Goal: Information Seeking & Learning: Learn about a topic

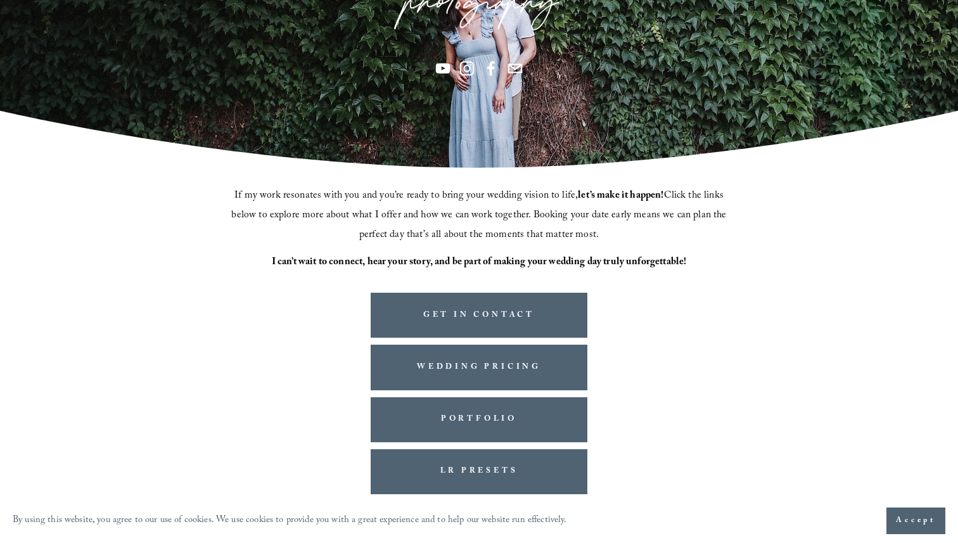
scroll to position [255, 0]
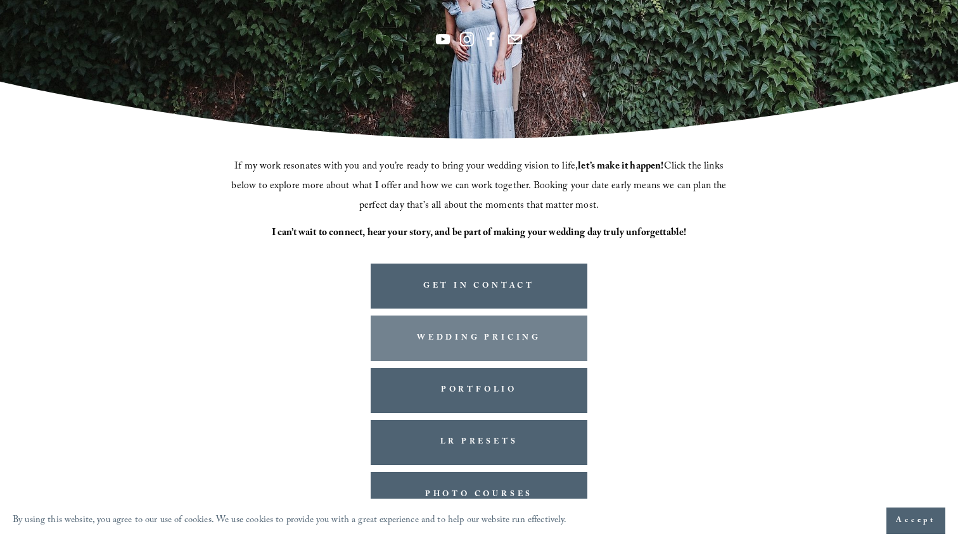
click at [491, 339] on link "WEDDING PRICING" at bounding box center [479, 337] width 217 height 45
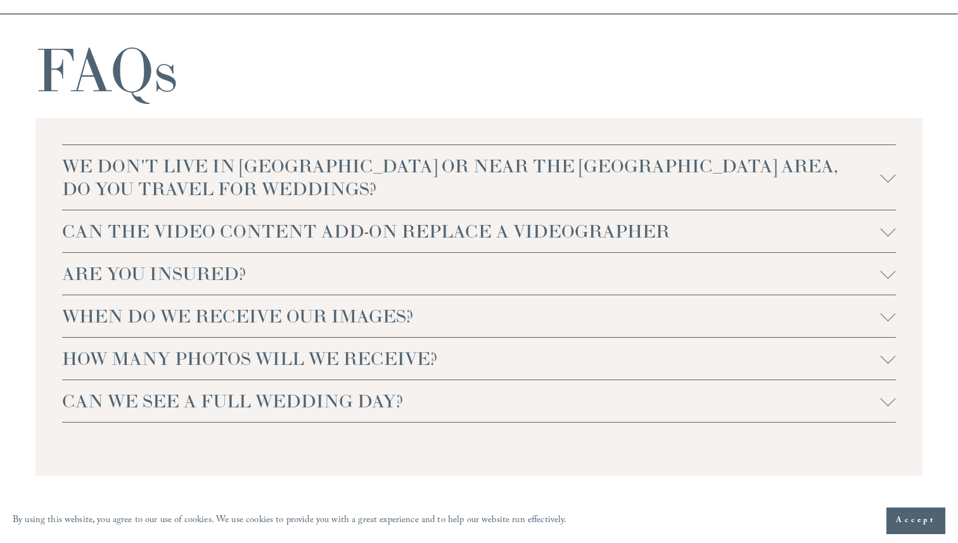
scroll to position [2637, 0]
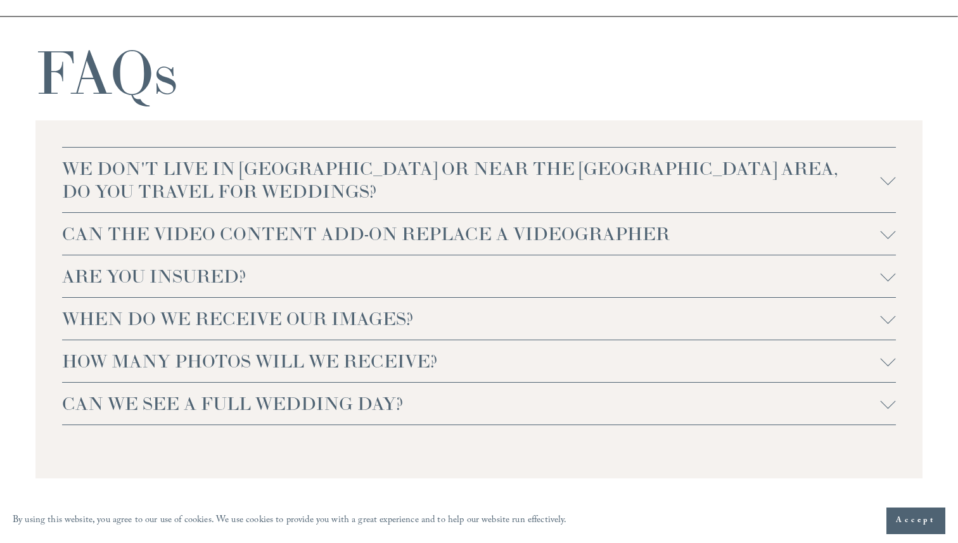
click at [438, 297] on button "ARE YOU INSURED?" at bounding box center [478, 276] width 833 height 42
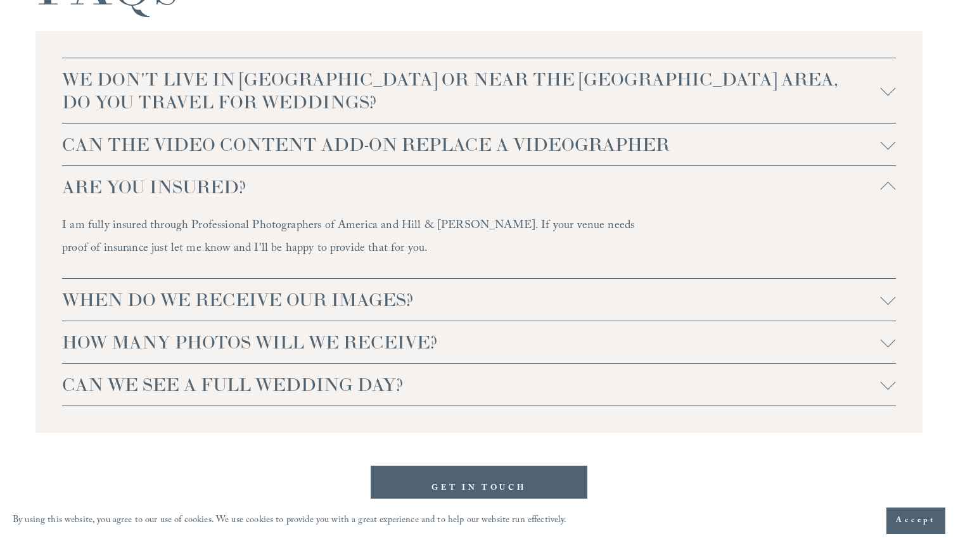
scroll to position [2739, 0]
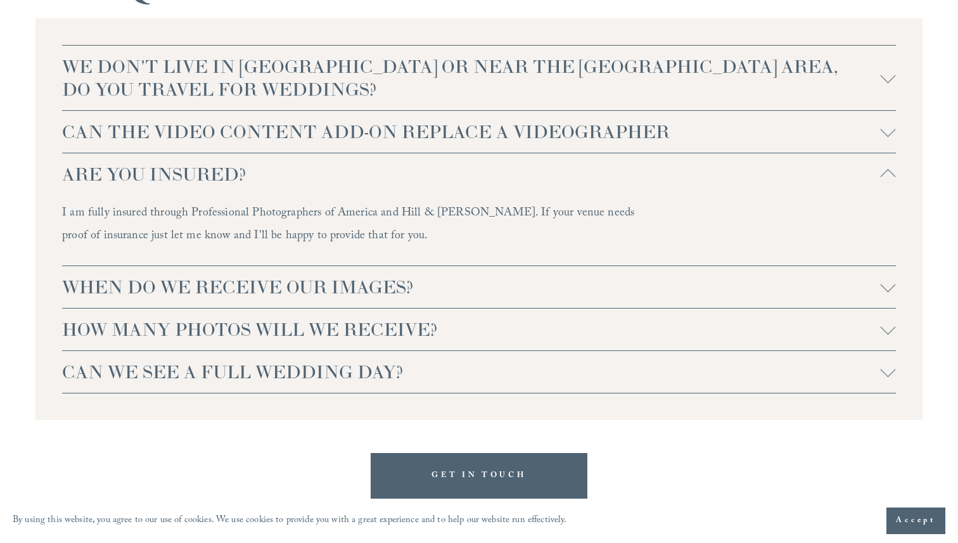
click at [447, 179] on span "ARE YOU INSURED?" at bounding box center [471, 174] width 818 height 23
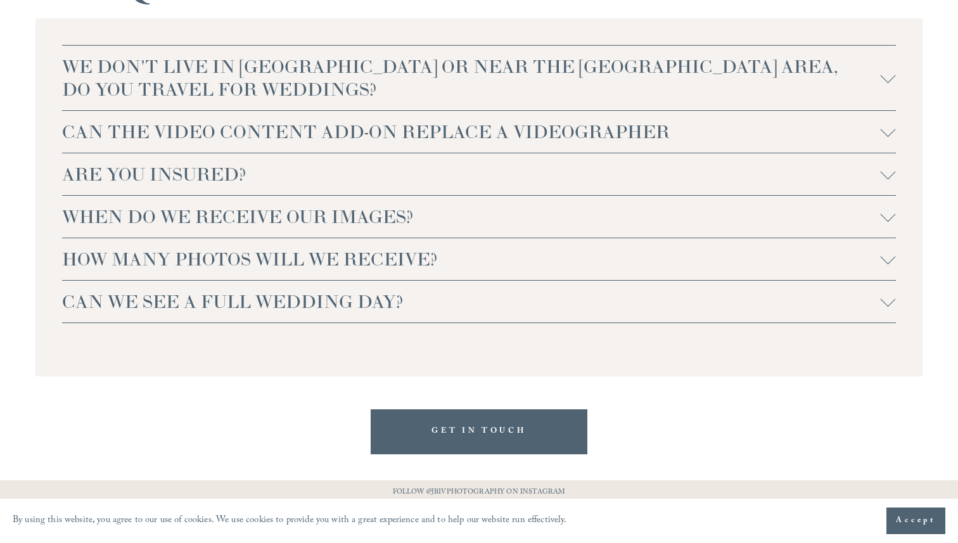
click at [438, 215] on span "WHEN DO WE RECEIVE OUR IMAGES?" at bounding box center [471, 216] width 818 height 23
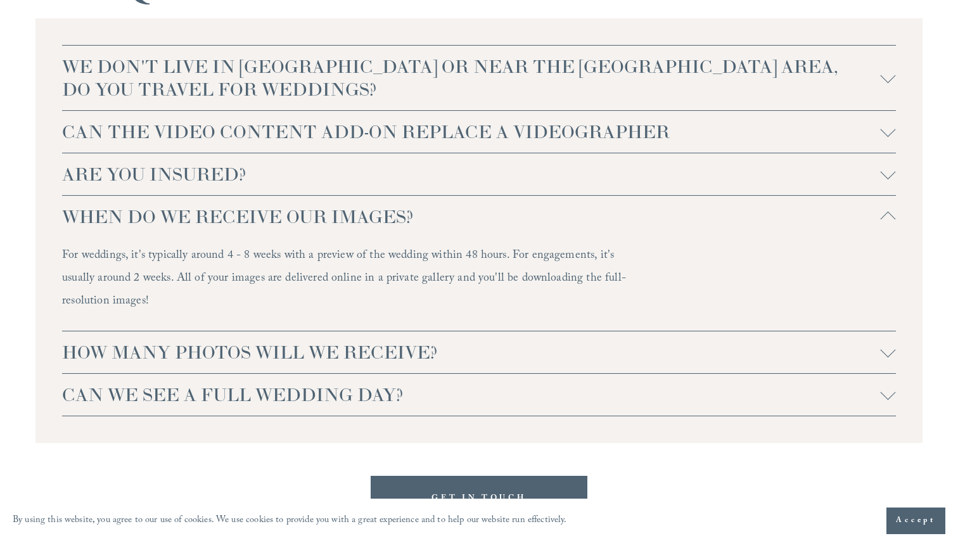
click at [438, 216] on span "WHEN DO WE RECEIVE OUR IMAGES?" at bounding box center [471, 216] width 818 height 23
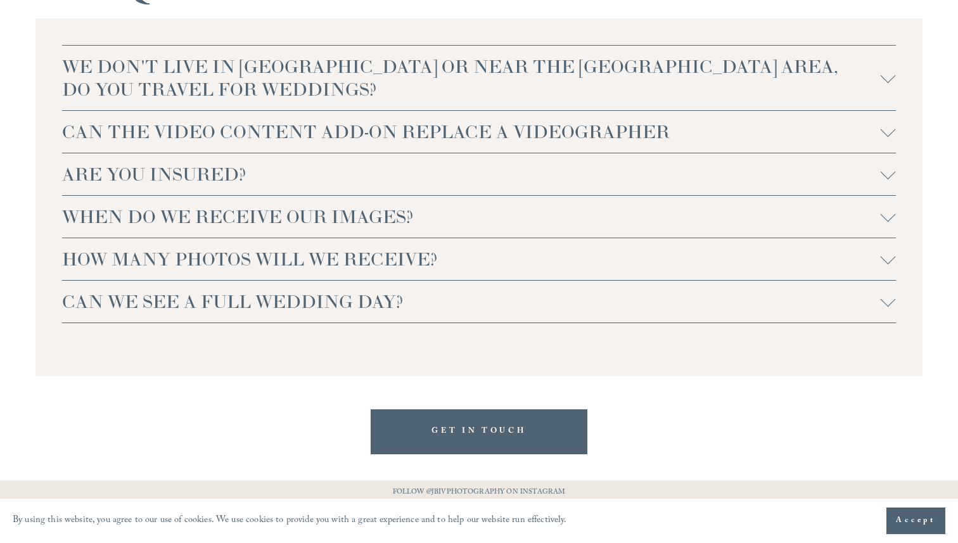
click at [422, 258] on span "HOW MANY PHOTOS WILL WE RECEIVE?" at bounding box center [471, 259] width 818 height 23
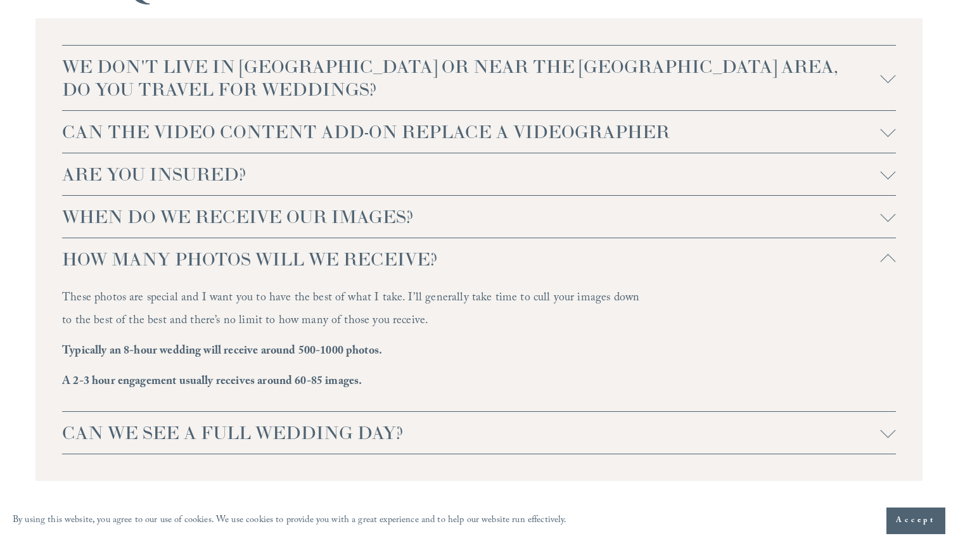
click at [422, 258] on span "HOW MANY PHOTOS WILL WE RECEIVE?" at bounding box center [471, 259] width 818 height 23
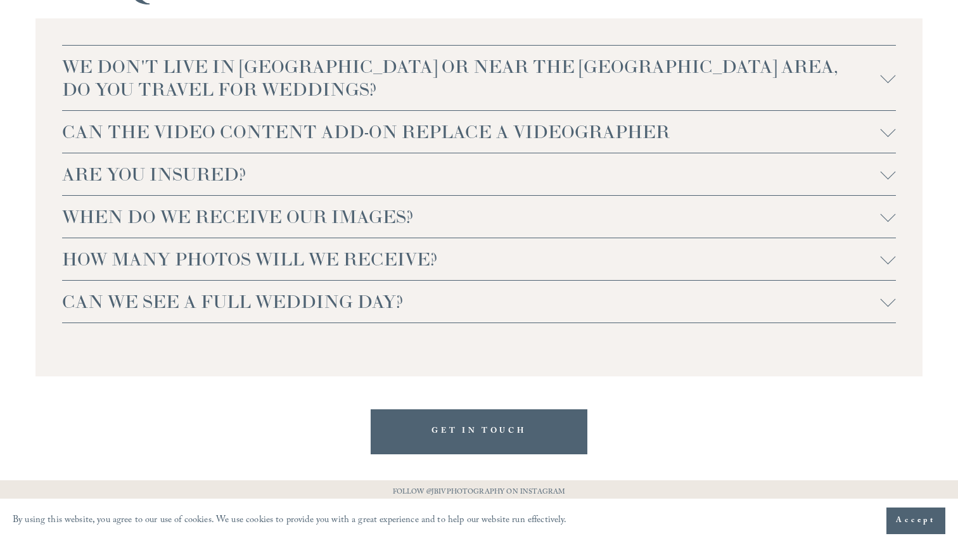
click at [425, 296] on span "CAN WE SEE A FULL WEDDING DAY?" at bounding box center [471, 301] width 818 height 23
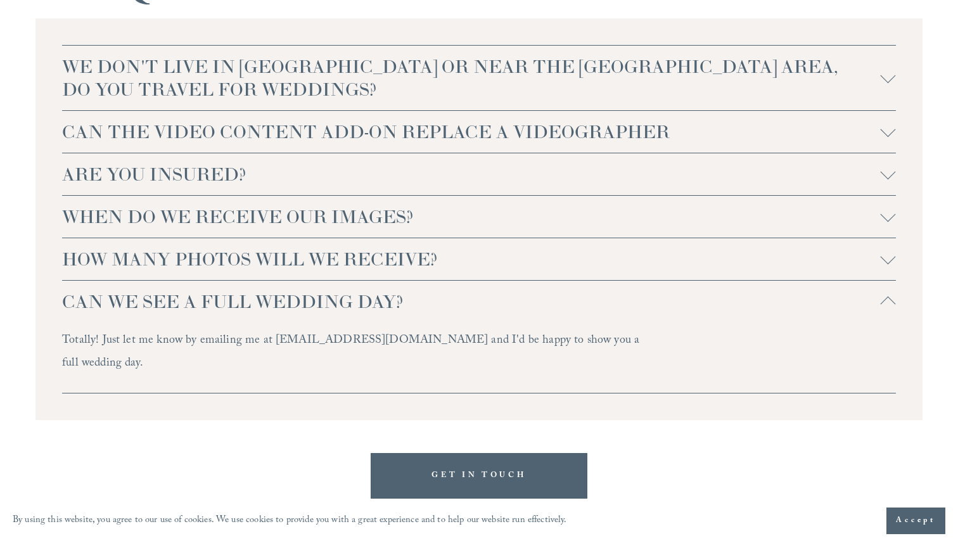
click at [425, 296] on span "CAN WE SEE A FULL WEDDING DAY?" at bounding box center [471, 301] width 818 height 23
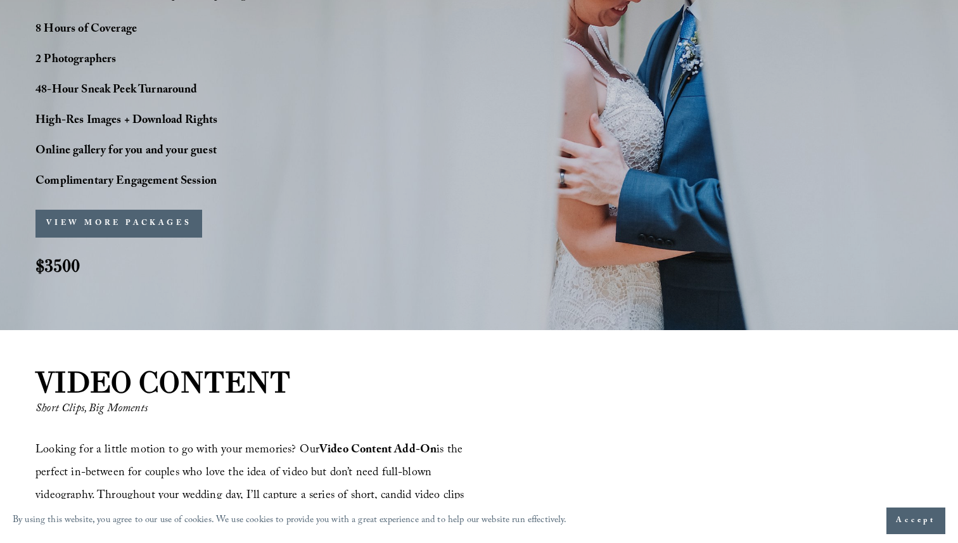
scroll to position [1058, 0]
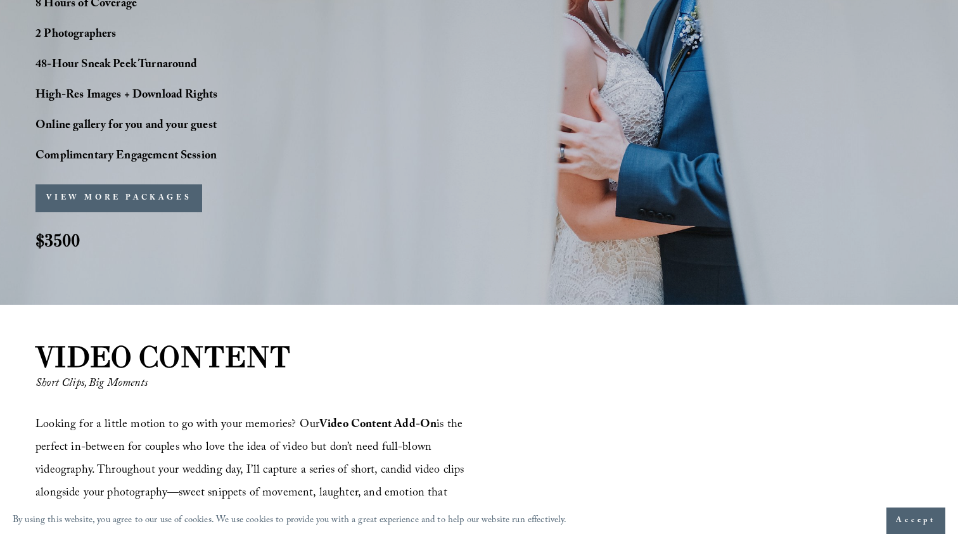
click at [87, 192] on button "VIEW MORE PACKAGES" at bounding box center [118, 198] width 167 height 28
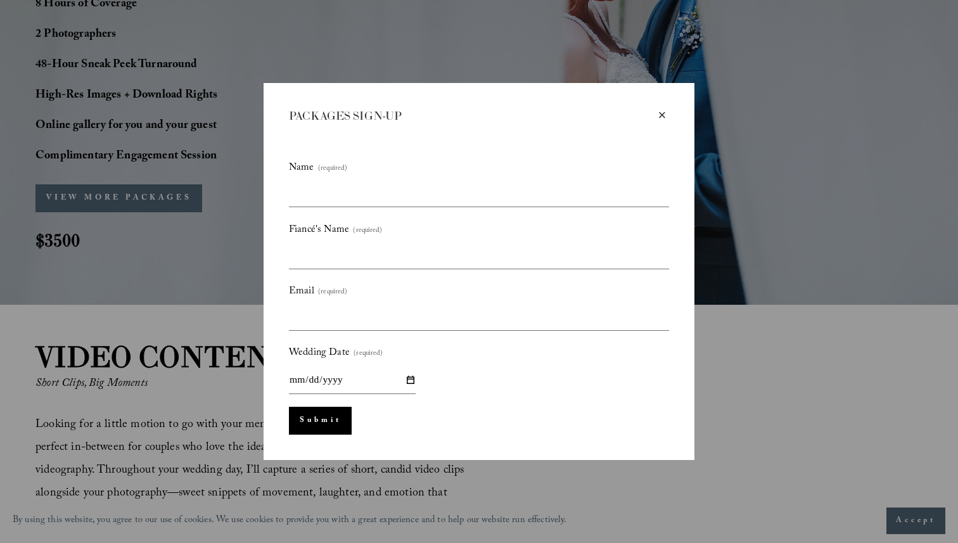
click at [658, 117] on div "×" at bounding box center [662, 115] width 14 height 14
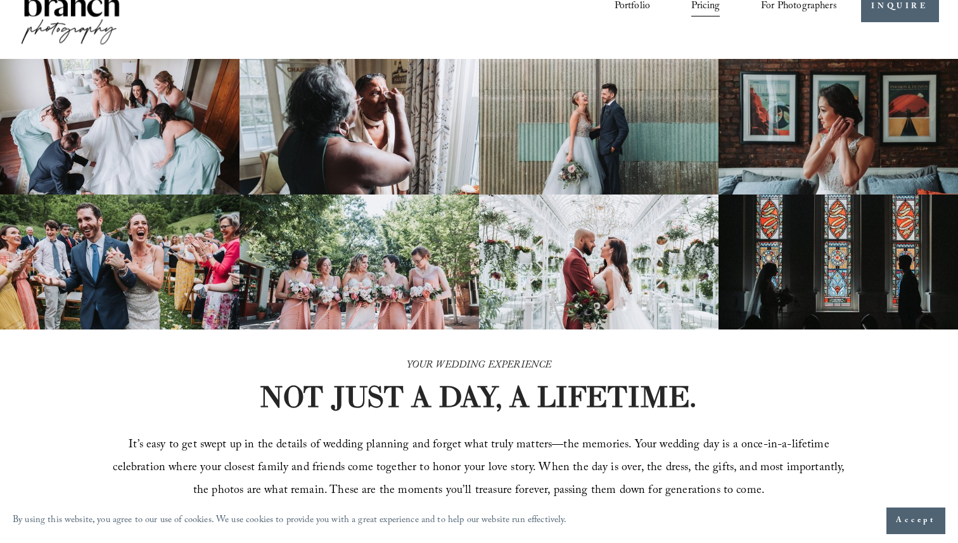
scroll to position [0, 0]
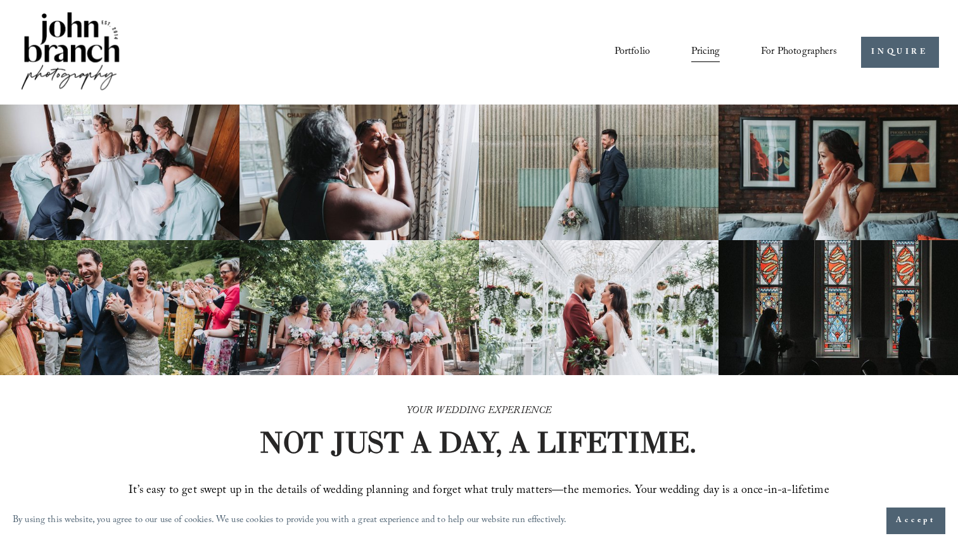
click at [98, 37] on img at bounding box center [70, 53] width 103 height 86
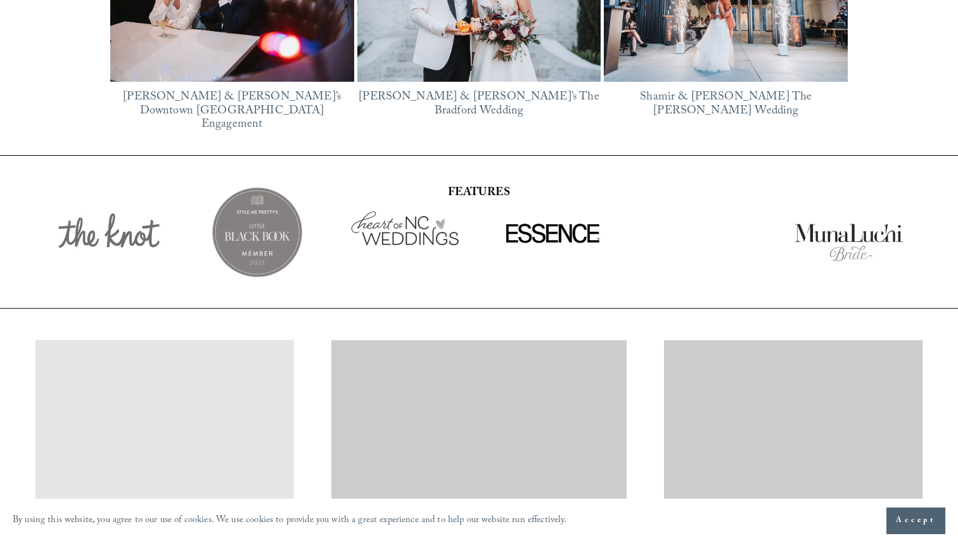
scroll to position [2042, 0]
